Goal: Task Accomplishment & Management: Manage account settings

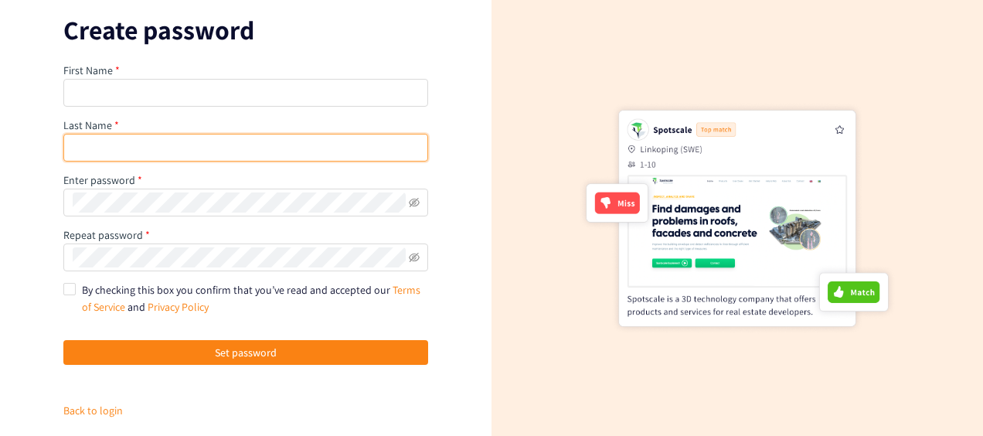
click at [285, 139] on input "text" at bounding box center [245, 148] width 365 height 28
type input "Yanagida"
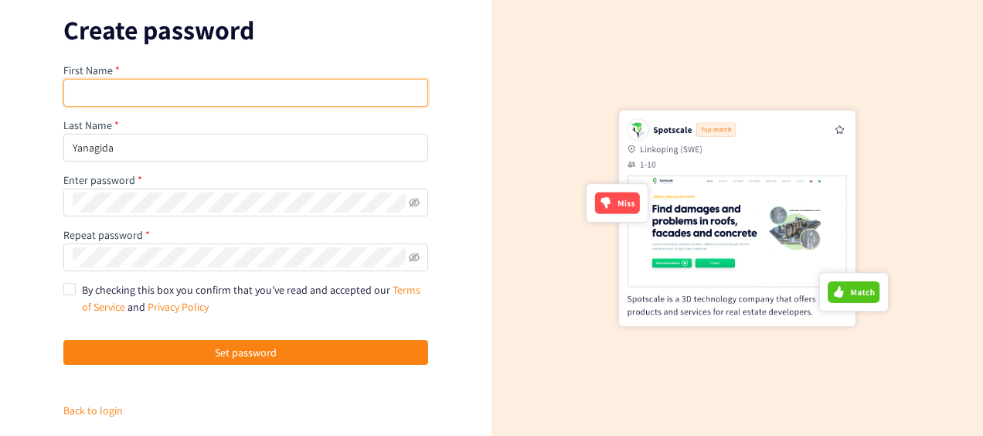
click at [141, 100] on input "text" at bounding box center [245, 93] width 365 height 28
type input "Mai"
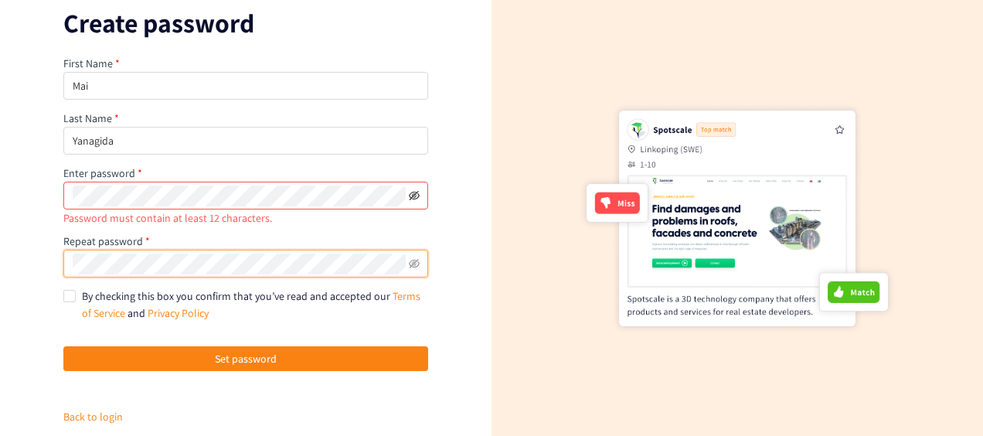
click at [417, 194] on icon "eye-invisible" at bounding box center [414, 195] width 11 height 11
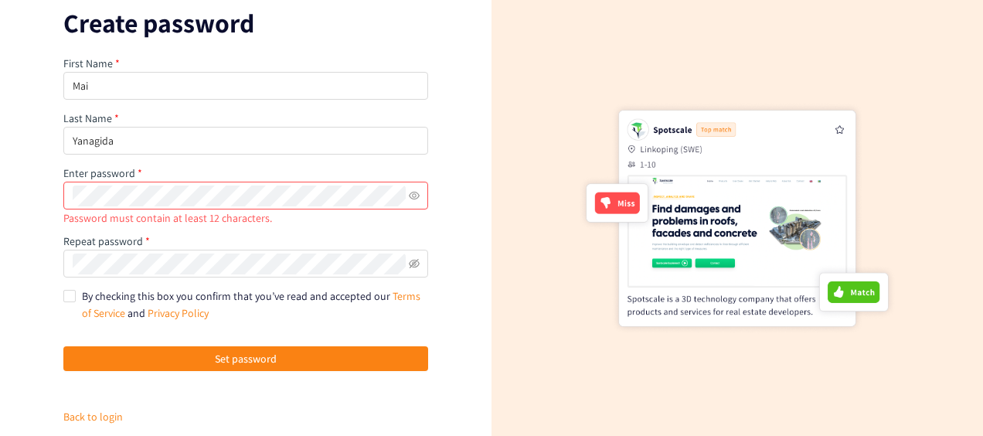
click at [213, 230] on div "First Name Mai Last Name Yanagida Enter password Password must contain at least…" at bounding box center [245, 240] width 365 height 370
click at [216, 224] on div "Password must contain at least 12 characters." at bounding box center [245, 217] width 365 height 17
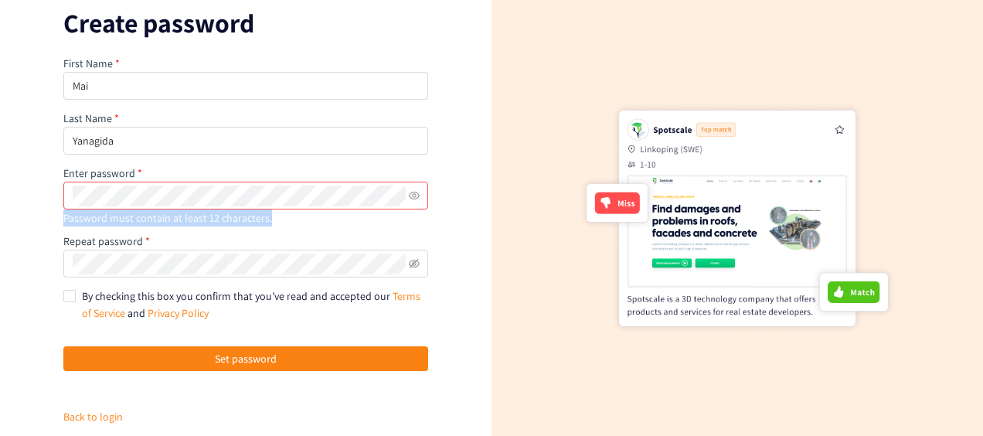
click at [216, 224] on div "Password must contain at least 12 characters." at bounding box center [245, 217] width 365 height 17
copy div "Password must contain at least 12 characters."
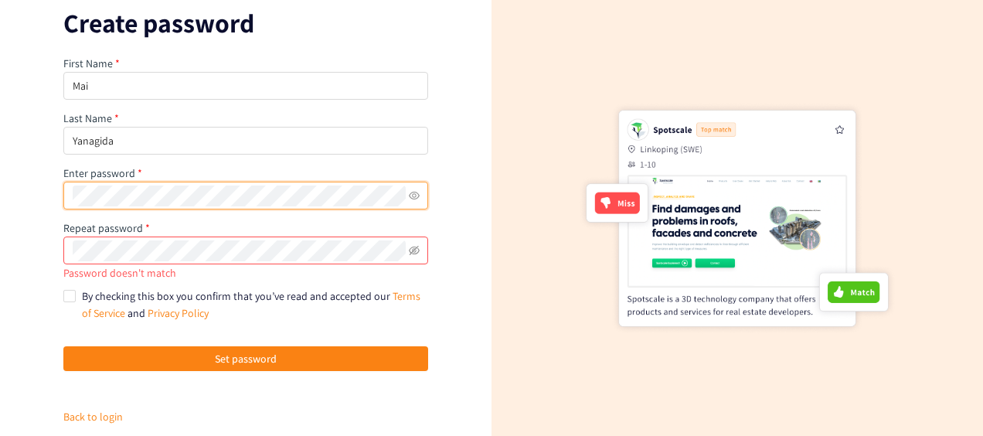
click at [327, 262] on span at bounding box center [245, 251] width 365 height 28
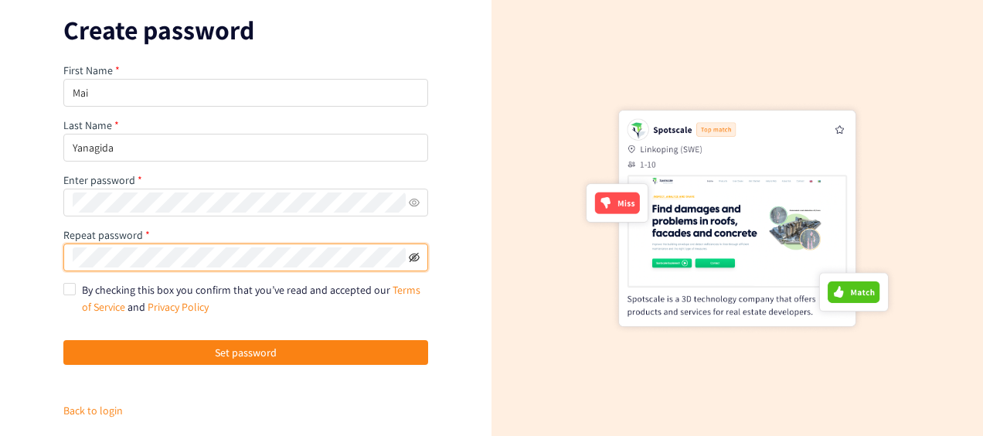
click at [415, 255] on icon "eye-invisible" at bounding box center [414, 256] width 11 height 9
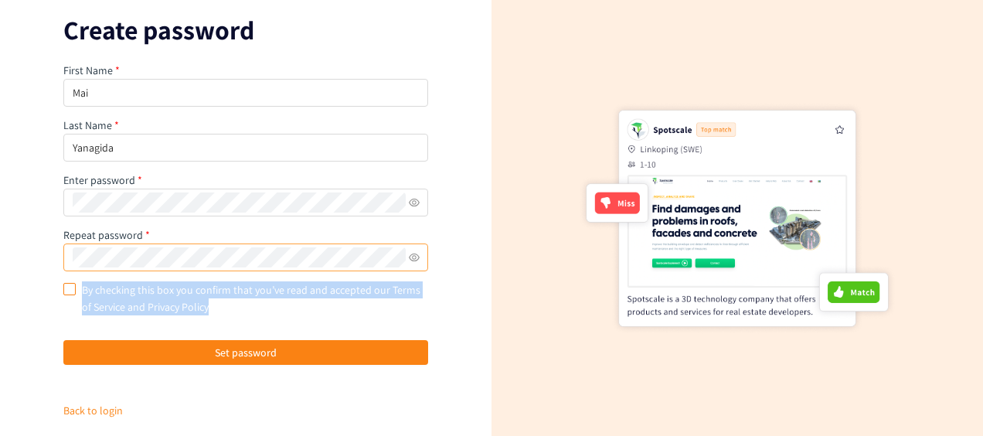
drag, startPoint x: 84, startPoint y: 290, endPoint x: 614, endPoint y: 22, distance: 593.1
click at [238, 310] on span "By checking this box you confirm that you’ve read and accepted our Terms of Ser…" at bounding box center [252, 298] width 352 height 34
copy span "By checking this box you confirm that you’ve read and accepted our Terms of Ser…"
click at [78, 286] on span "By checking this box you confirm that you’ve read and accepted our Terms of Ser…" at bounding box center [252, 298] width 352 height 34
click at [74, 286] on input "By checking this box you confirm that you’ve read and accepted our Terms of Ser…" at bounding box center [68, 288] width 11 height 11
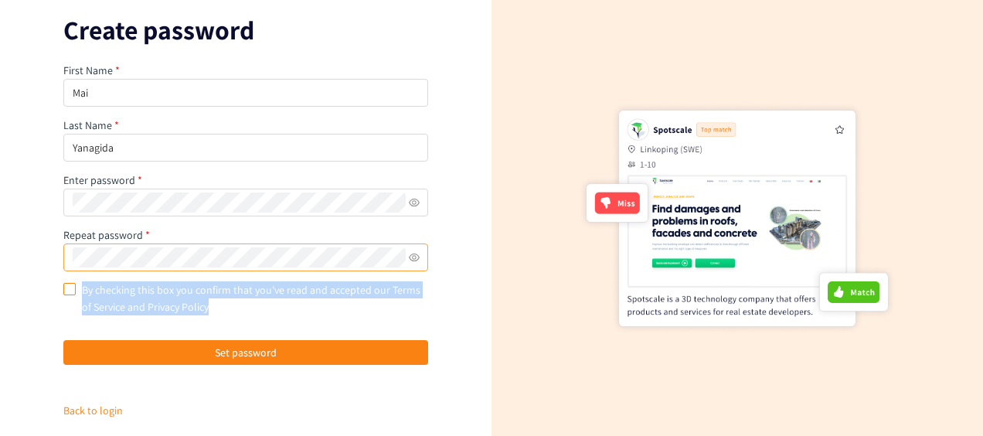
checkbox input "true"
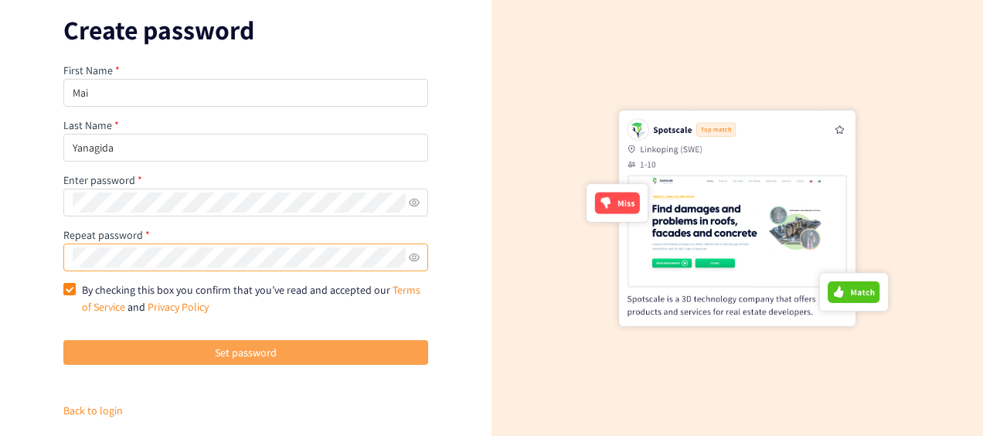
click at [182, 346] on button "Set password" at bounding box center [245, 352] width 365 height 25
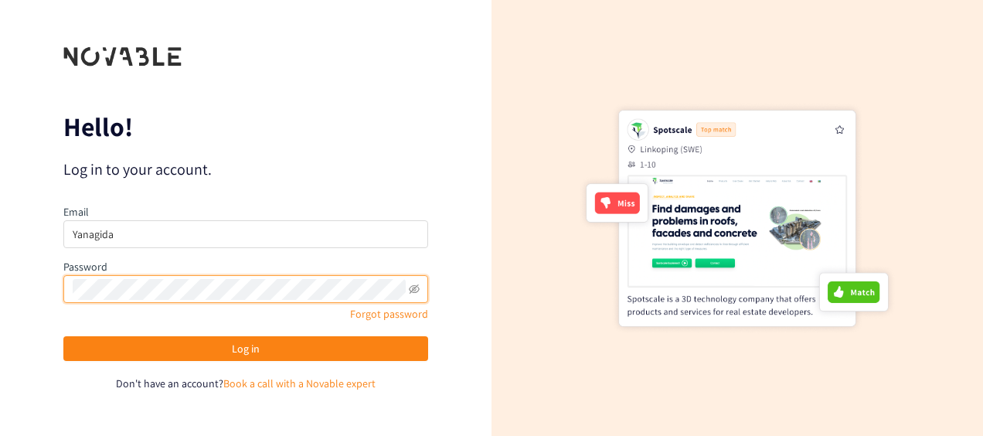
click at [0, 339] on html "We value your privacy We use cookies to enhance your browsing experience, serve…" at bounding box center [491, 218] width 983 height 436
click at [417, 291] on icon "eye-invisible" at bounding box center [414, 288] width 11 height 9
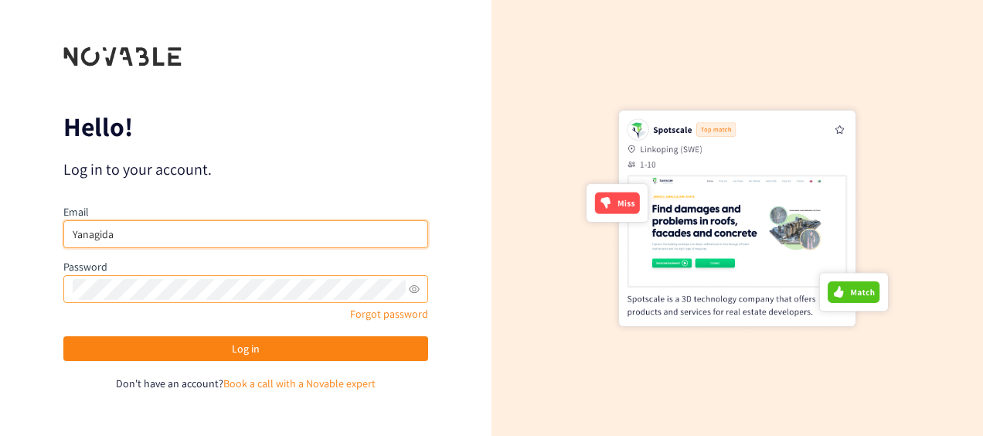
click at [131, 227] on input "Yanagida" at bounding box center [245, 234] width 365 height 28
paste input "Mai_Yanagida@skal.suntory.co.jp"
paste input "email"
type input "Mai_Yanagida@skal.suntory.co.jp"
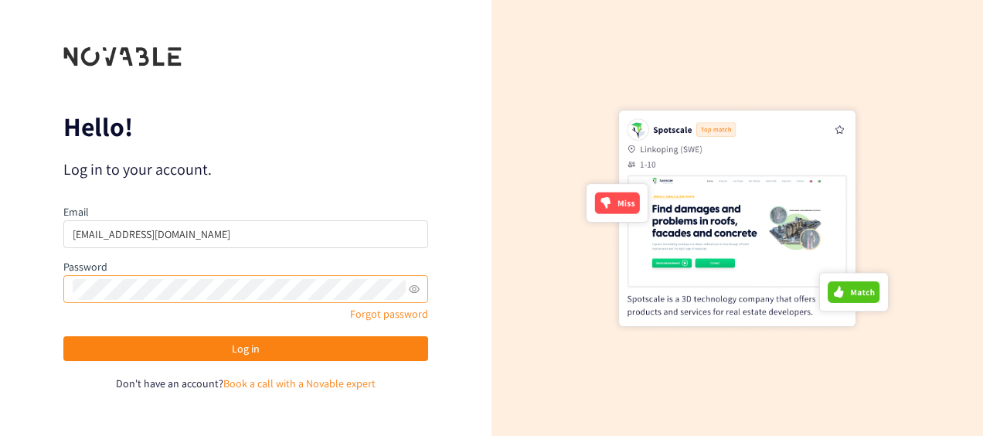
click at [311, 148] on form "Hello! Log in to your account. Email Mai_Yanagida@skal.suntory.co.jp Password F…" at bounding box center [245, 218] width 365 height 348
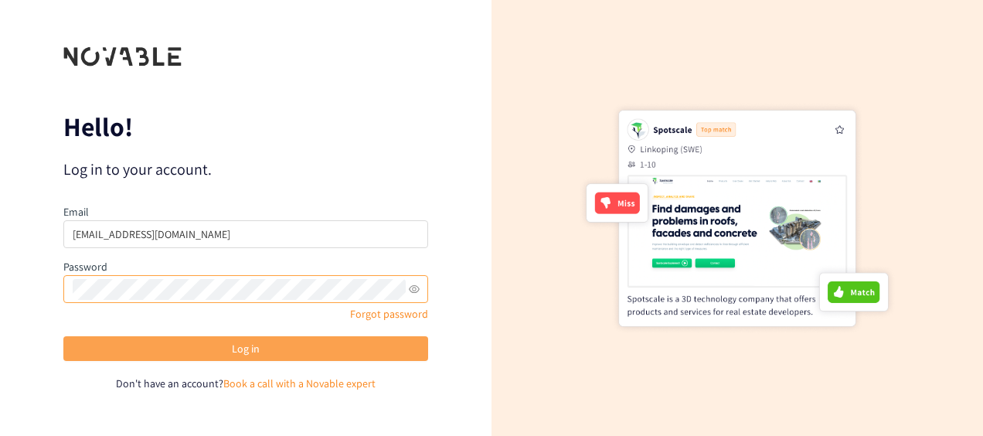
click at [226, 340] on button "Log in" at bounding box center [245, 348] width 365 height 25
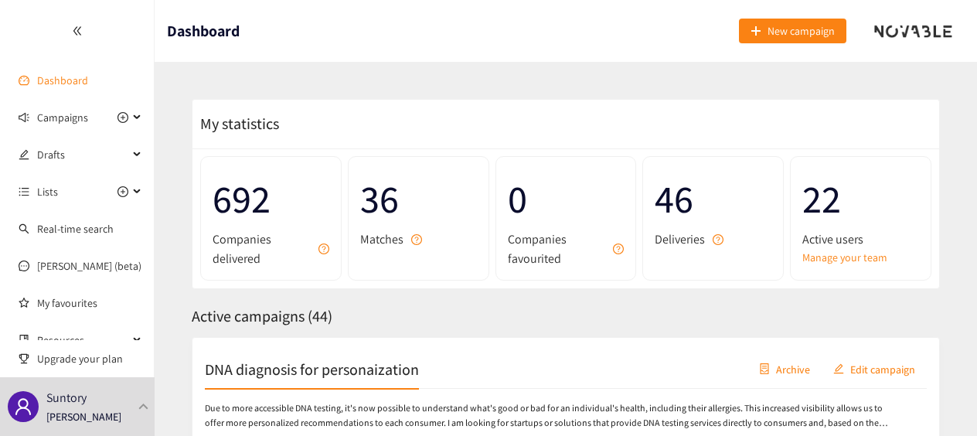
click at [82, 73] on link "Dashboard" at bounding box center [62, 80] width 51 height 14
click at [59, 73] on link "Dashboard" at bounding box center [62, 80] width 51 height 14
click at [134, 117] on icon at bounding box center [138, 117] width 8 height 0
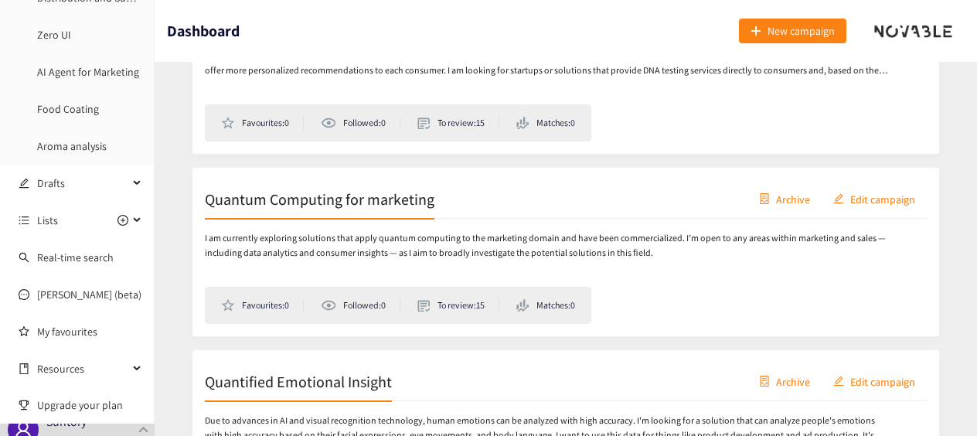
scroll to position [155, 0]
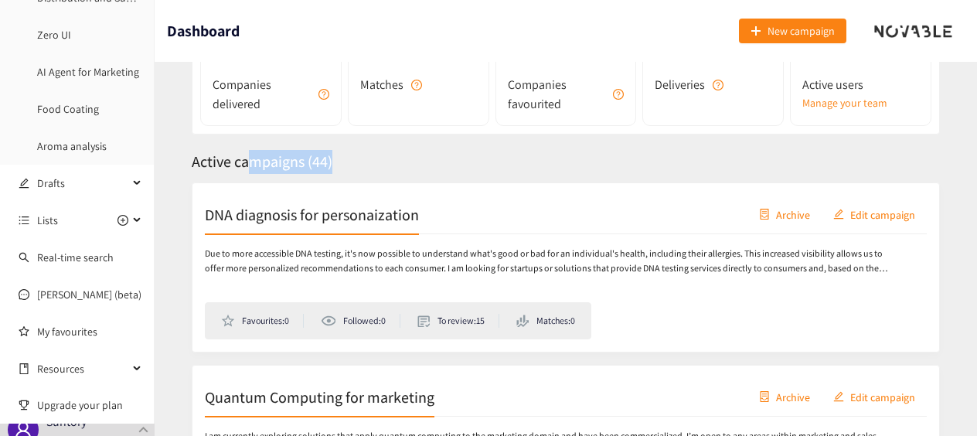
drag, startPoint x: 249, startPoint y: 162, endPoint x: 386, endPoint y: 136, distance: 140.1
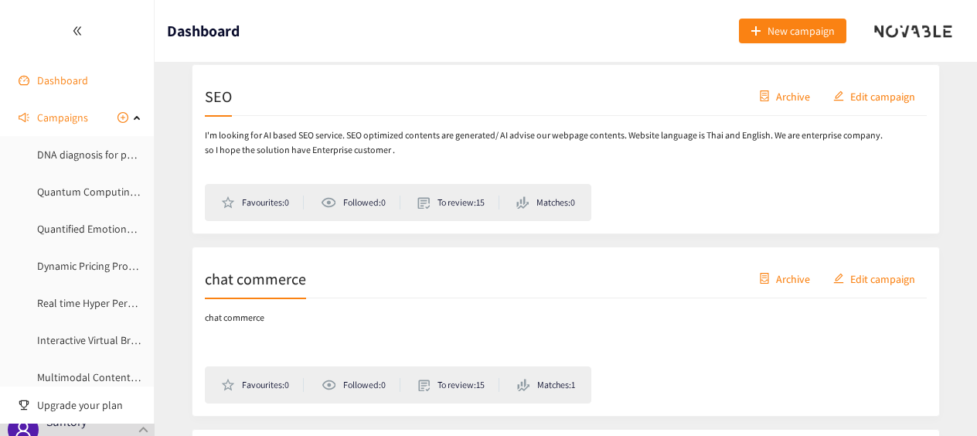
scroll to position [6413, 0]
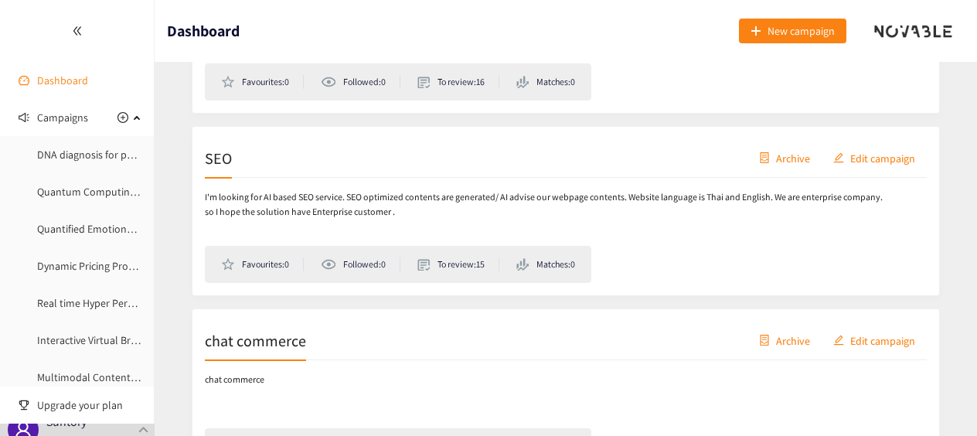
click at [71, 77] on link "Dashboard" at bounding box center [62, 80] width 51 height 14
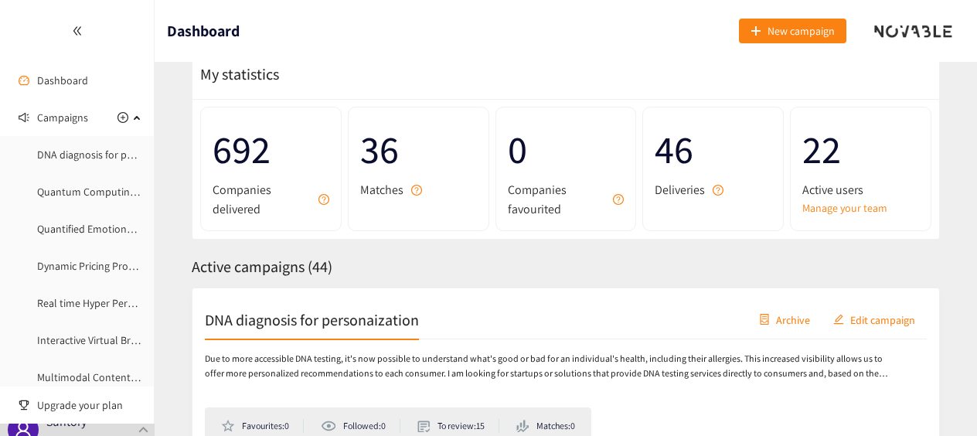
scroll to position [29, 0]
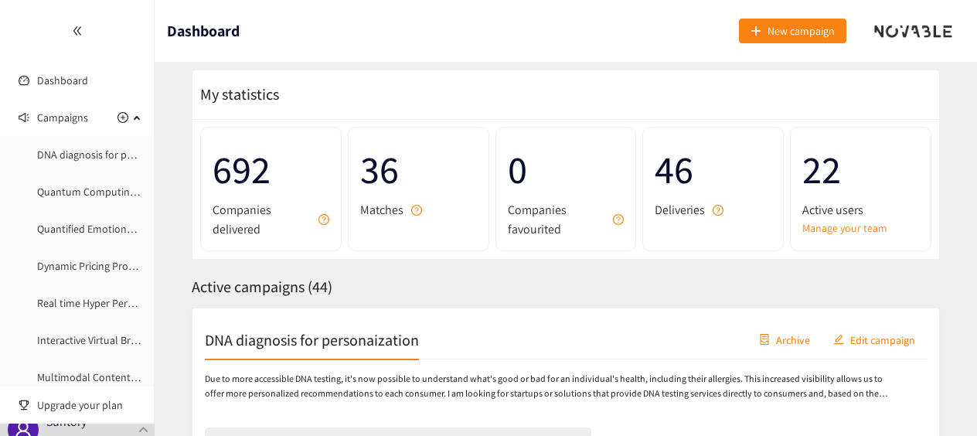
click at [176, 54] on h1 "Dashboard" at bounding box center [203, 31] width 73 height 62
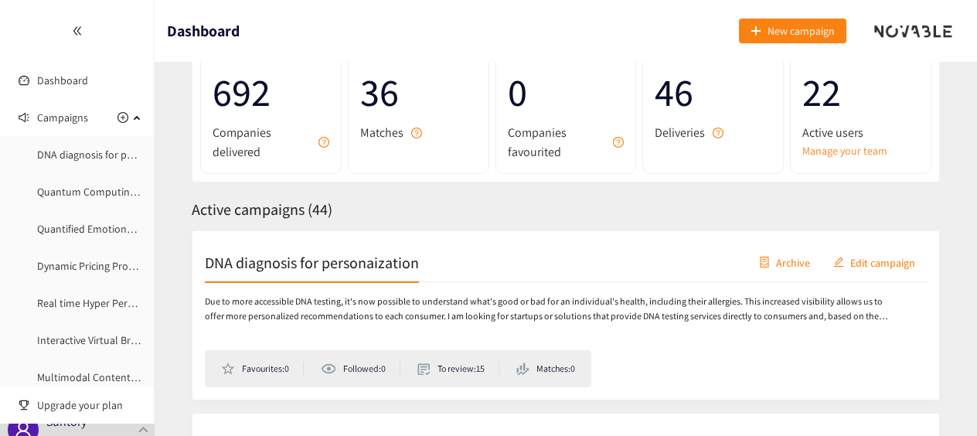
scroll to position [0, 0]
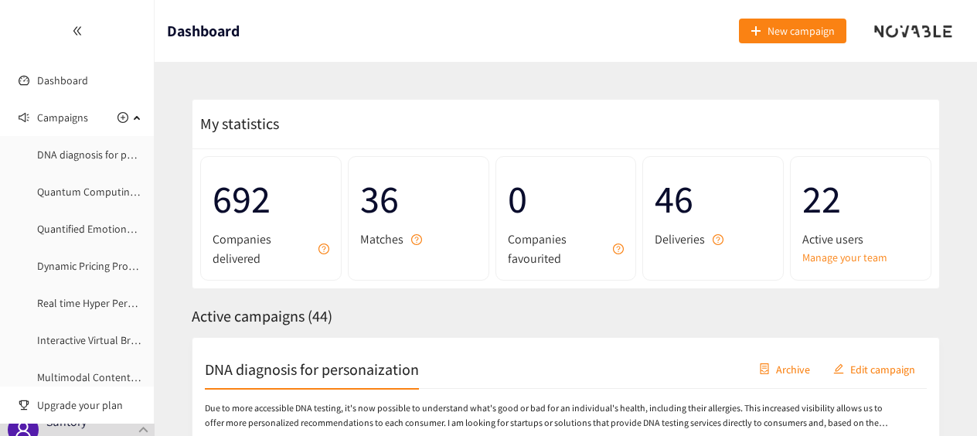
click at [72, 29] on icon "double-left" at bounding box center [77, 31] width 11 height 11
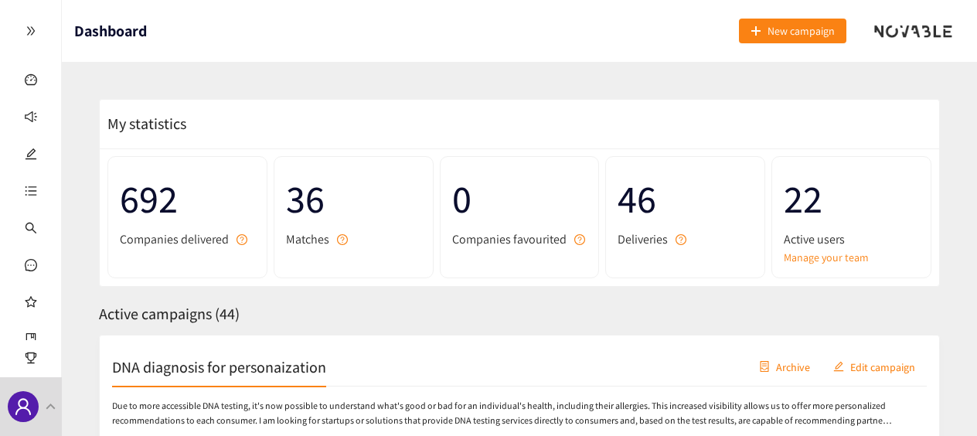
click at [139, 29] on h1 "Dashboard" at bounding box center [110, 31] width 73 height 62
click at [868, 42] on div at bounding box center [913, 31] width 103 height 62
click at [912, 17] on div at bounding box center [913, 31] width 103 height 62
click at [903, 26] on div at bounding box center [913, 30] width 78 height 15
click at [900, 28] on div at bounding box center [913, 30] width 78 height 15
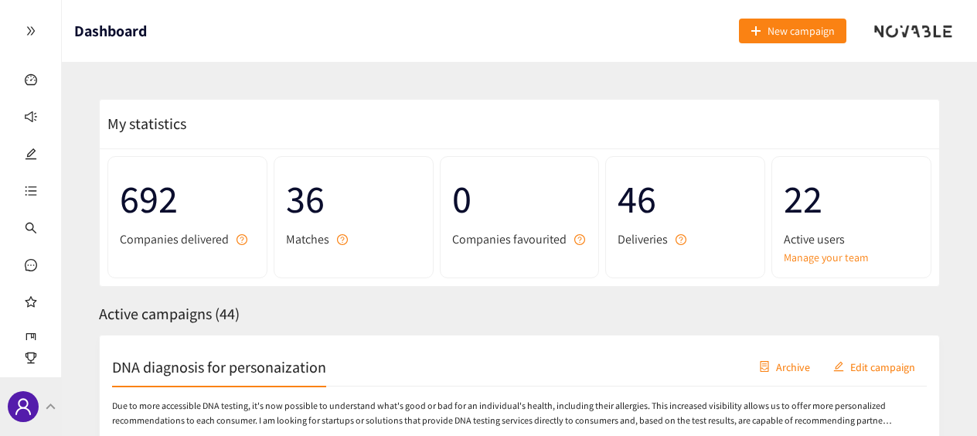
click at [29, 402] on icon "user" at bounding box center [23, 406] width 19 height 19
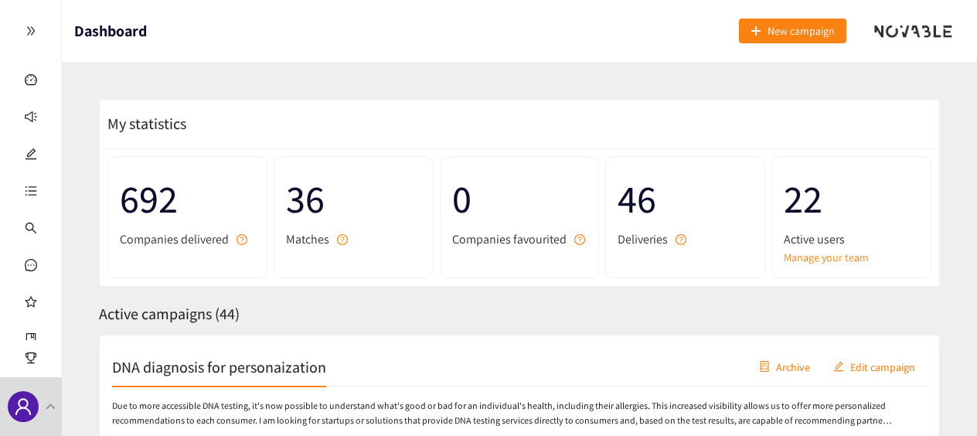
click at [41, 26] on div at bounding box center [30, 31] width 61 height 62
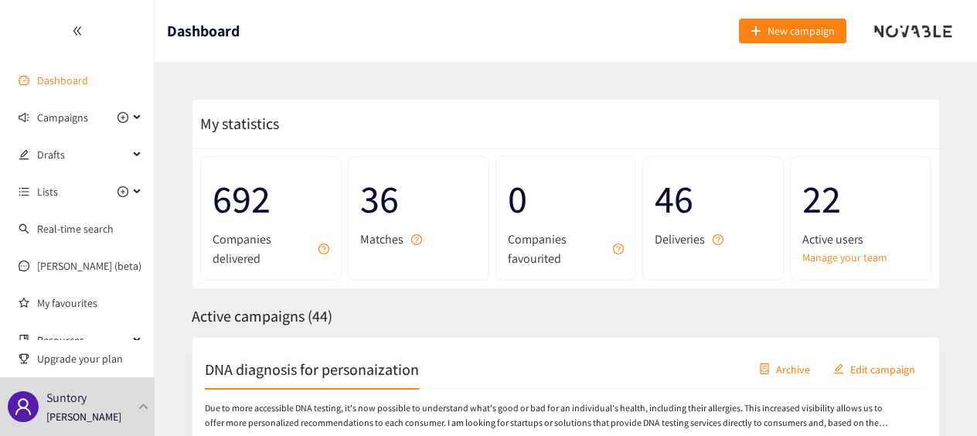
click at [39, 73] on link "Dashboard" at bounding box center [62, 80] width 51 height 14
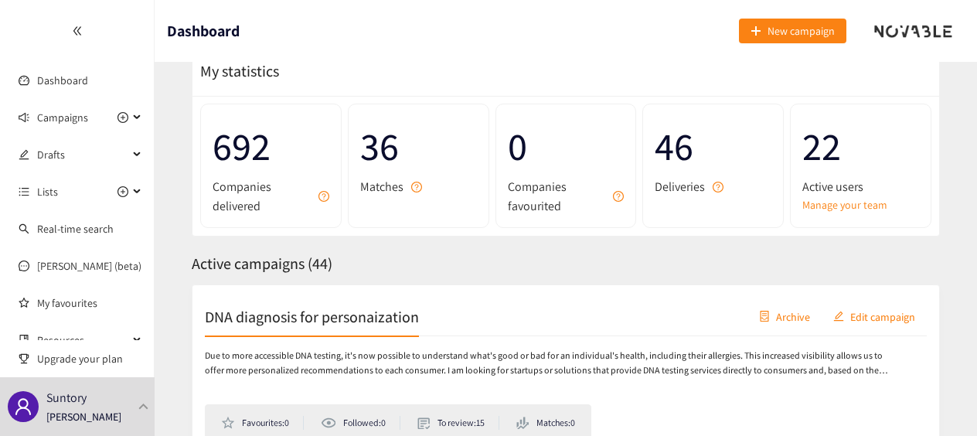
scroll to position [77, 0]
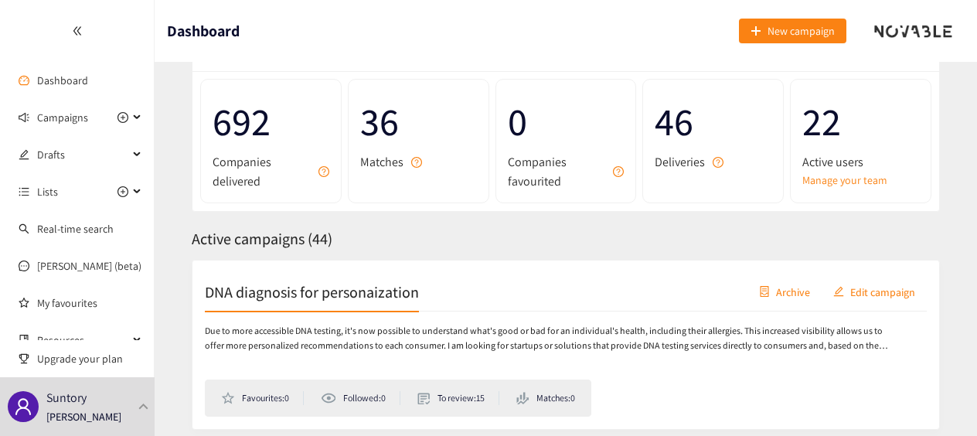
click at [267, 284] on h2 "DNA diagnosis for personaization" at bounding box center [312, 292] width 214 height 22
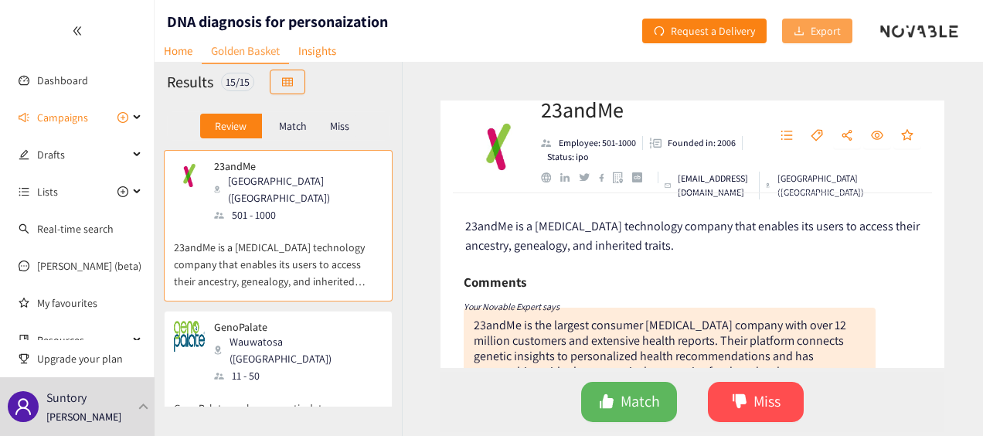
click at [844, 26] on button "Export" at bounding box center [817, 31] width 70 height 25
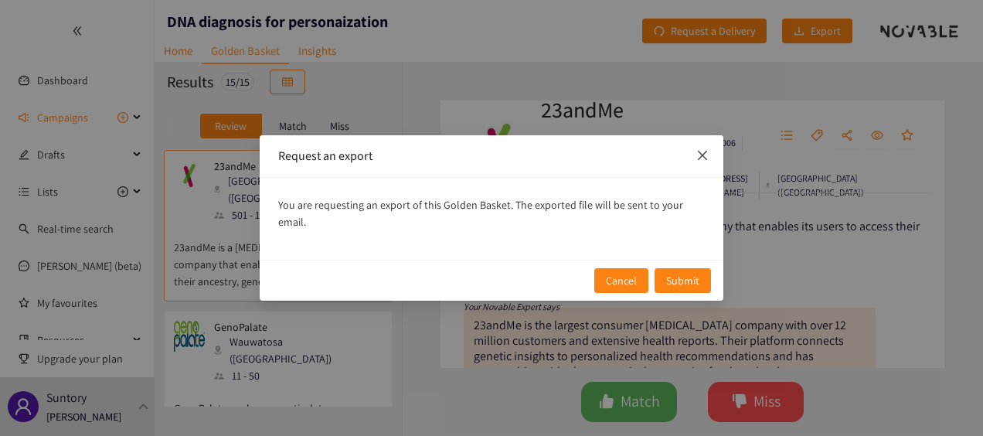
click at [702, 161] on icon "close" at bounding box center [702, 155] width 12 height 12
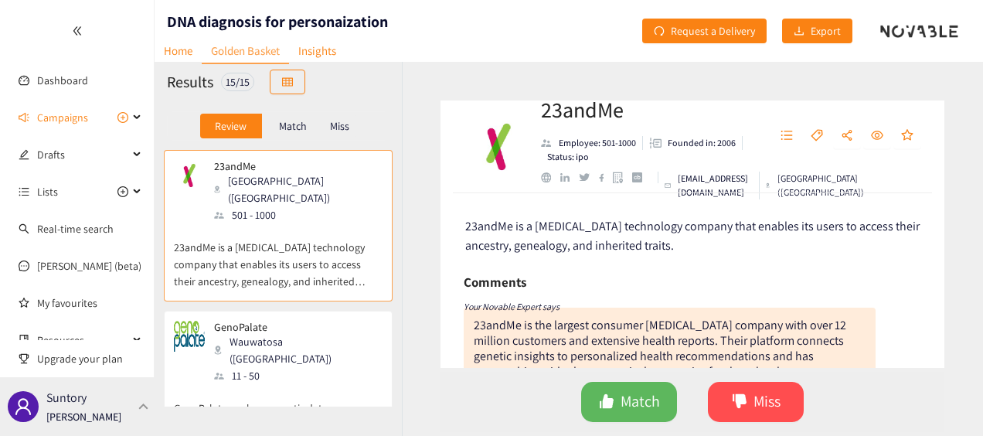
click at [144, 414] on div "Suntory [PERSON_NAME]" at bounding box center [77, 406] width 155 height 59
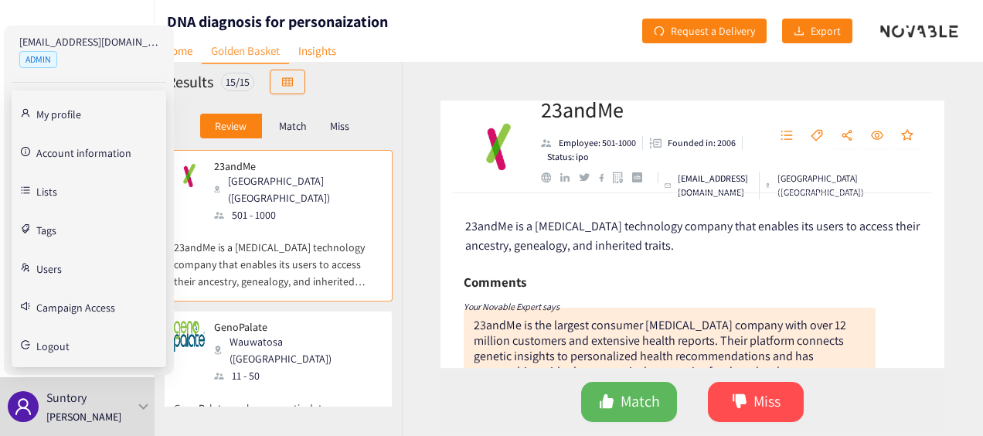
click at [77, 343] on span "Logout" at bounding box center [96, 344] width 121 height 31
